Goal: Task Accomplishment & Management: Use online tool/utility

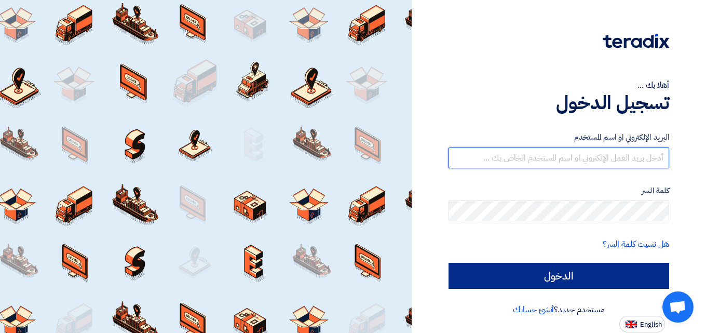
type input "[EMAIL_ADDRESS][DOMAIN_NAME]"
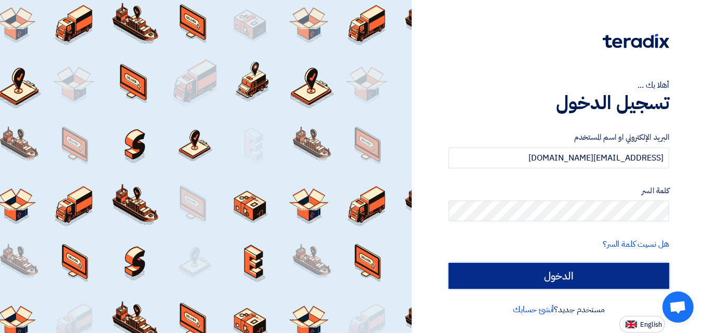
click at [556, 276] on input "الدخول" at bounding box center [558, 276] width 221 height 26
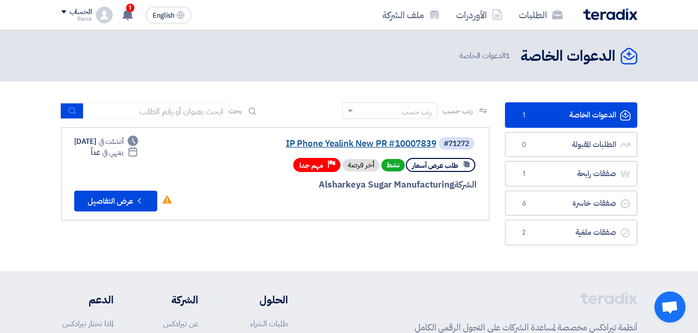
click at [364, 144] on link "IP Phone Yealink New PR #10007839" at bounding box center [333, 143] width 208 height 9
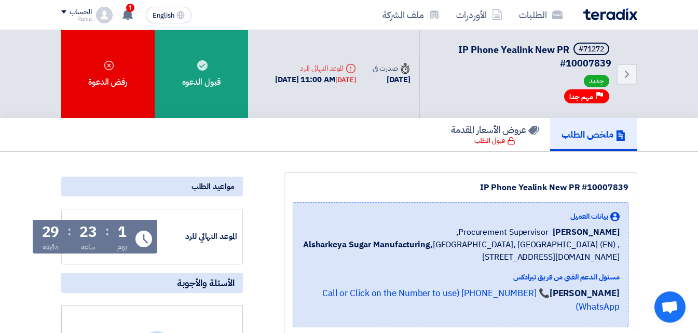
click at [578, 134] on h5 "ملخص الطلب" at bounding box center [594, 134] width 64 height 12
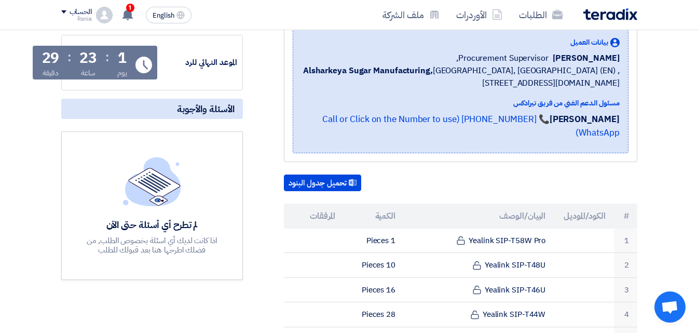
scroll to position [183, 0]
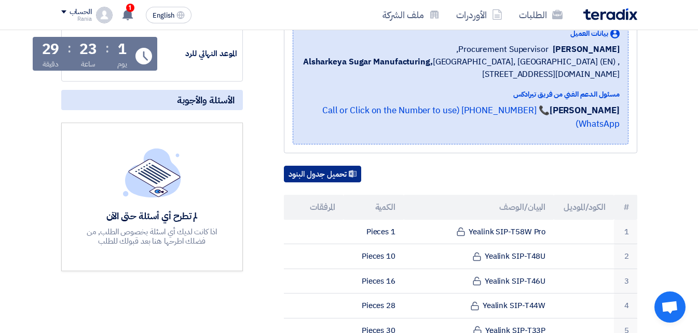
click at [307, 166] on button "تحميل جدول البنود" at bounding box center [322, 174] width 77 height 17
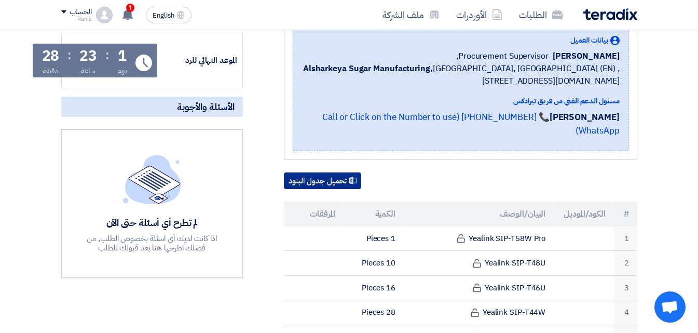
scroll to position [0, 0]
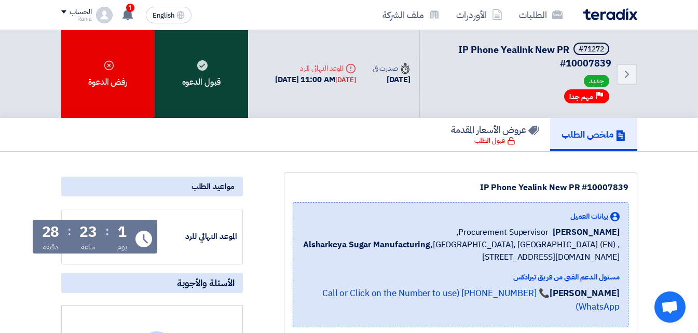
click at [217, 73] on div "قبول الدعوه" at bounding box center [201, 74] width 93 height 88
